Goal: Find specific page/section: Find specific page/section

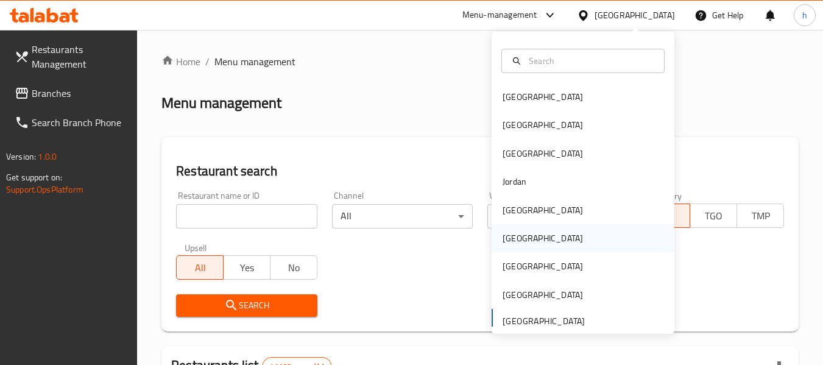
click at [503, 238] on div "[GEOGRAPHIC_DATA]" at bounding box center [543, 238] width 80 height 13
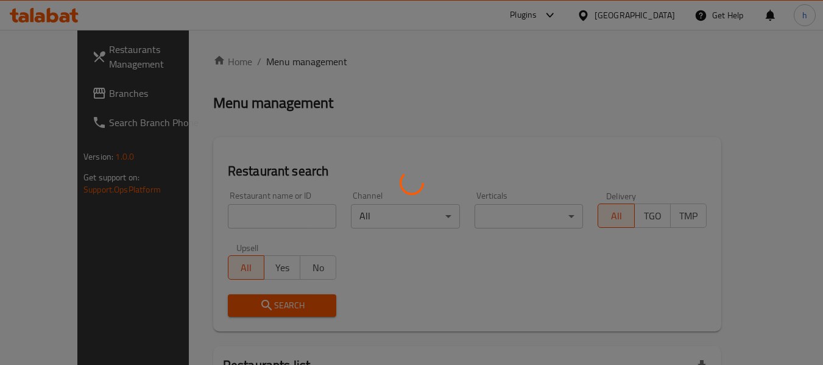
click at [61, 93] on div at bounding box center [411, 182] width 823 height 365
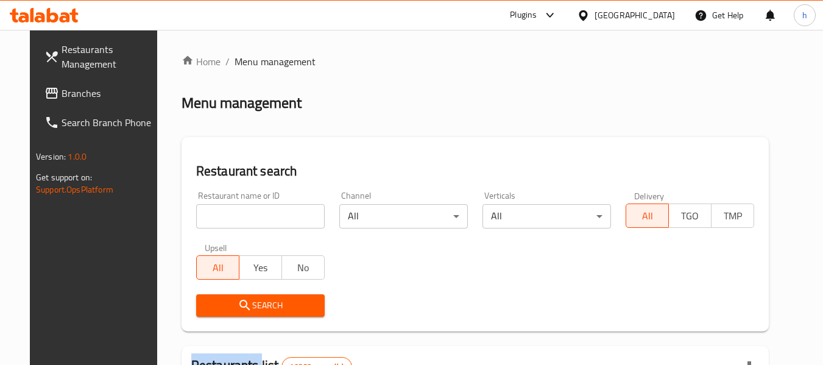
click at [61, 93] on div at bounding box center [411, 182] width 823 height 365
click at [62, 93] on span "Branches" at bounding box center [110, 93] width 96 height 15
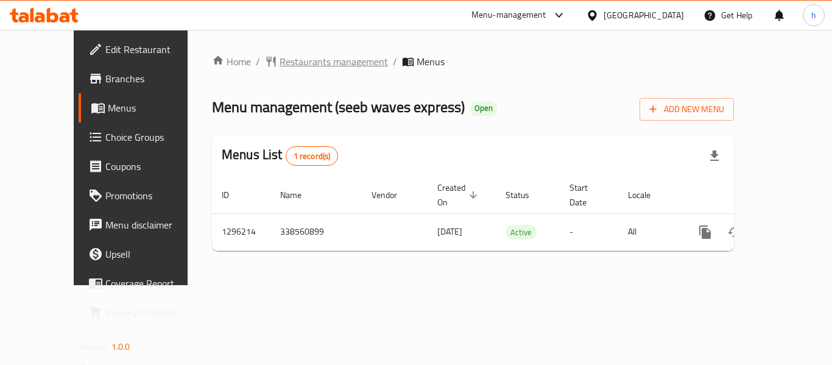
click at [286, 63] on span "Restaurants management" at bounding box center [334, 61] width 108 height 15
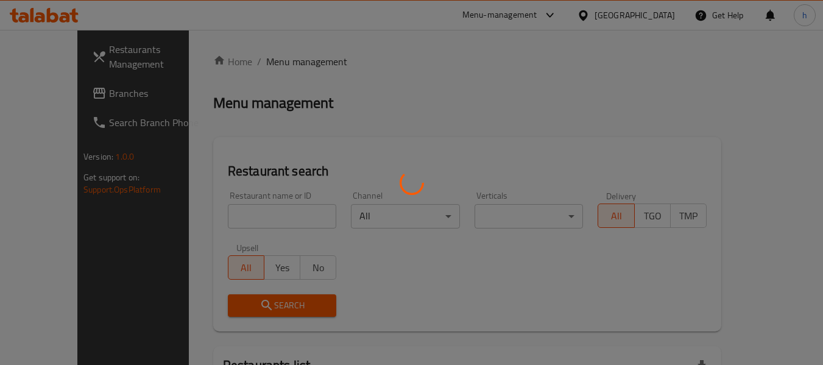
click at [241, 210] on div at bounding box center [411, 182] width 823 height 365
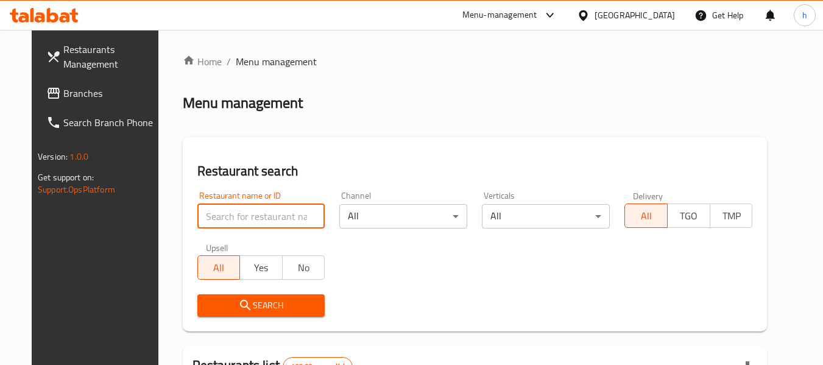
click at [241, 210] on input "search" at bounding box center [261, 216] width 128 height 24
paste input "699940"
type input "699940"
click button "Search" at bounding box center [261, 305] width 128 height 23
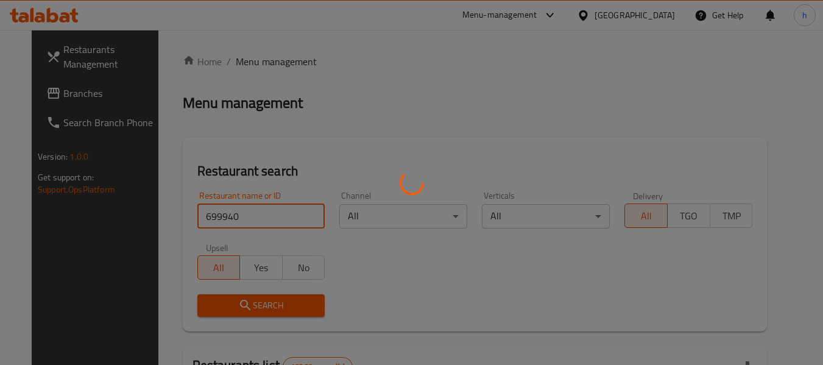
click button "Search" at bounding box center [261, 305] width 128 height 23
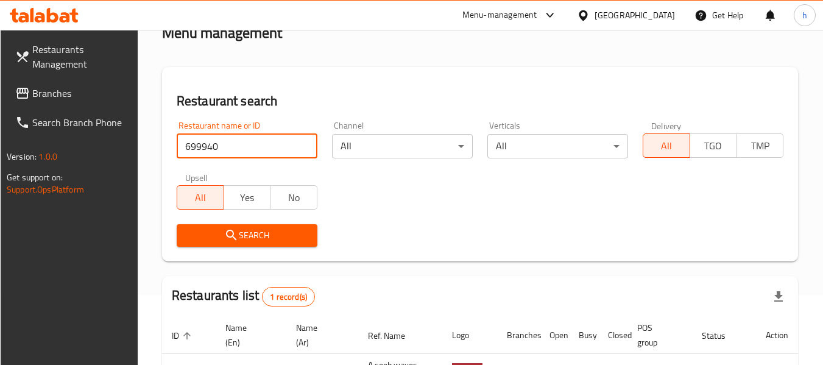
scroll to position [179, 0]
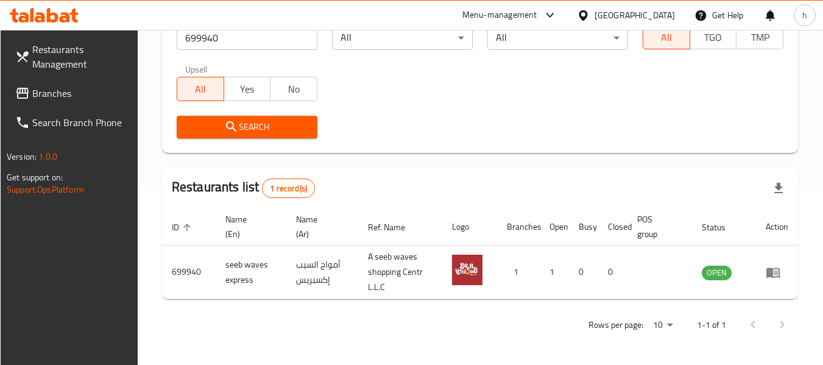
click at [670, 11] on div "[GEOGRAPHIC_DATA]" at bounding box center [635, 15] width 80 height 13
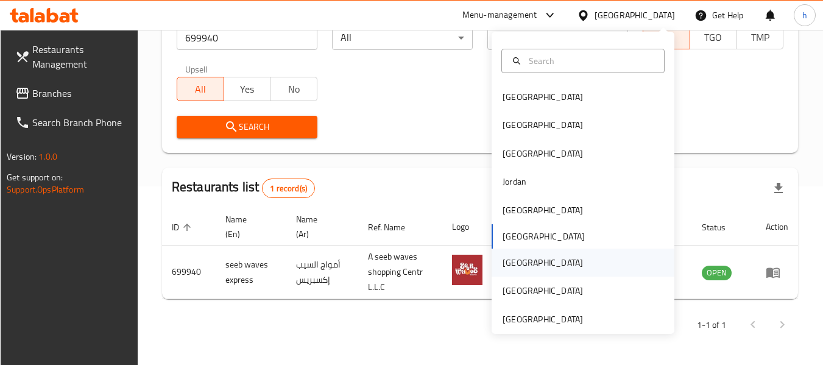
click at [503, 265] on div "[GEOGRAPHIC_DATA]" at bounding box center [543, 262] width 80 height 13
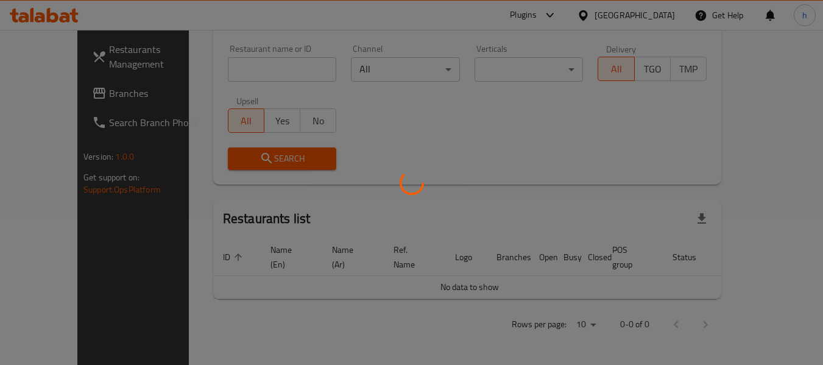
scroll to position [133, 0]
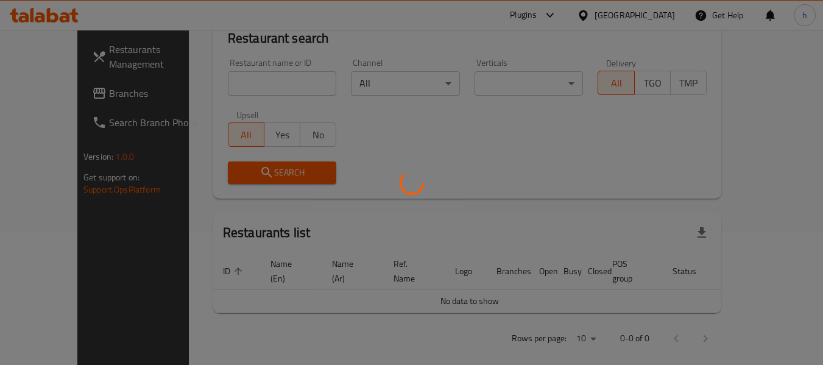
click at [55, 93] on div at bounding box center [411, 182] width 823 height 365
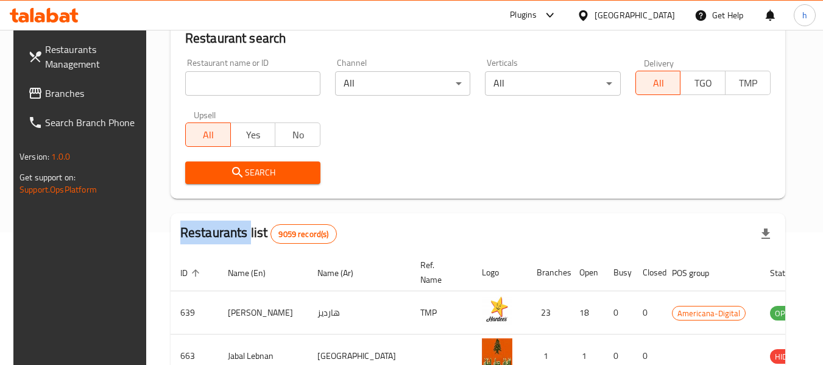
scroll to position [179, 0]
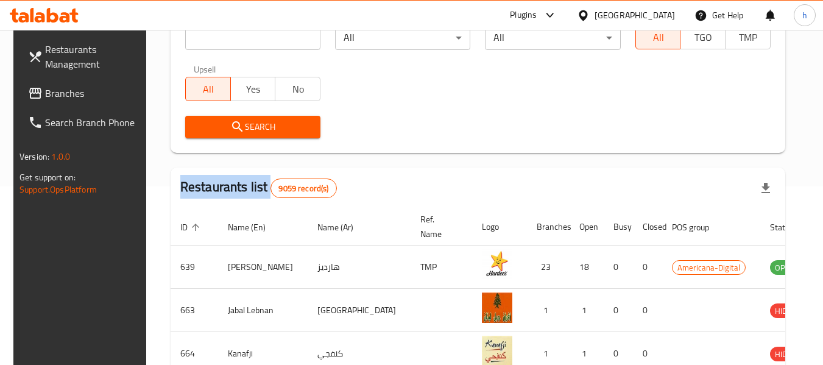
click at [55, 93] on div at bounding box center [411, 182] width 823 height 365
click at [55, 93] on span "Branches" at bounding box center [93, 93] width 96 height 15
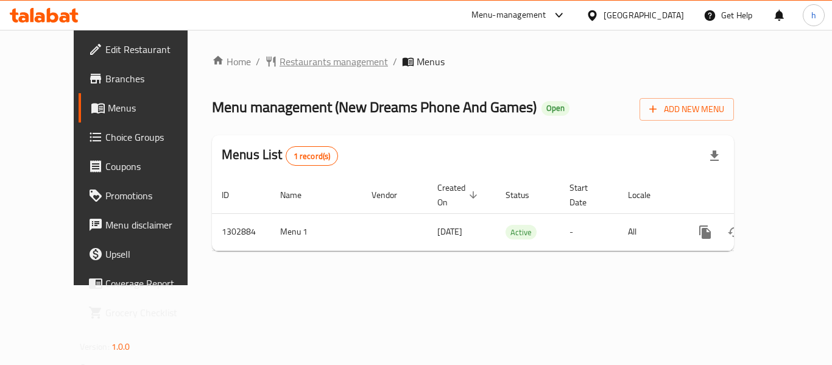
click at [280, 62] on span "Restaurants management" at bounding box center [334, 61] width 108 height 15
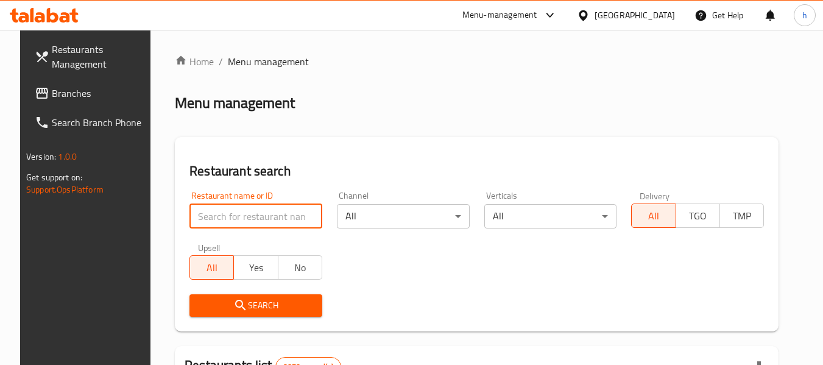
click at [219, 219] on input "search" at bounding box center [256, 216] width 133 height 24
paste input "702560"
type input "702560"
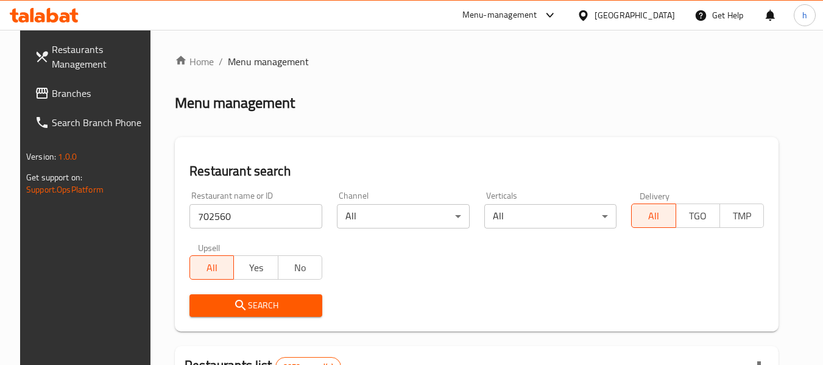
click at [222, 299] on span "Search" at bounding box center [255, 305] width 113 height 15
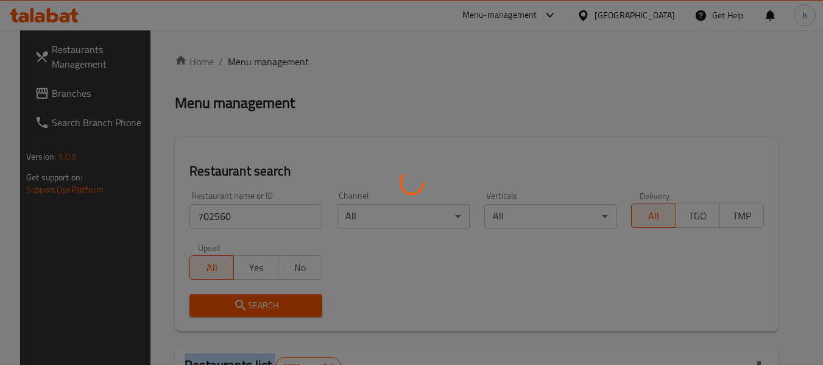
click at [222, 299] on div at bounding box center [411, 182] width 823 height 365
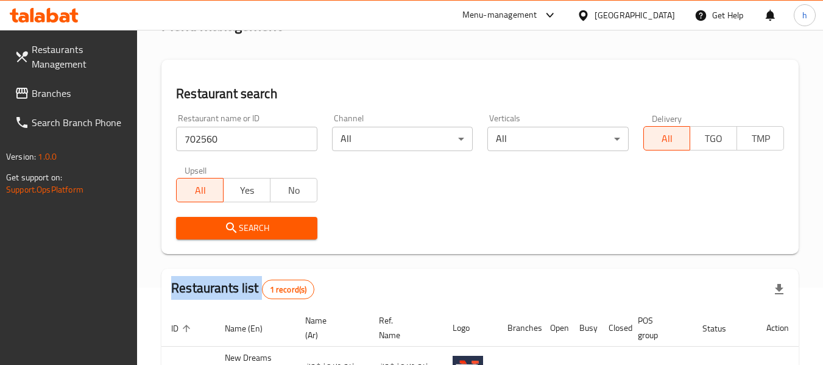
scroll to position [179, 0]
